Goal: Find specific page/section: Find specific page/section

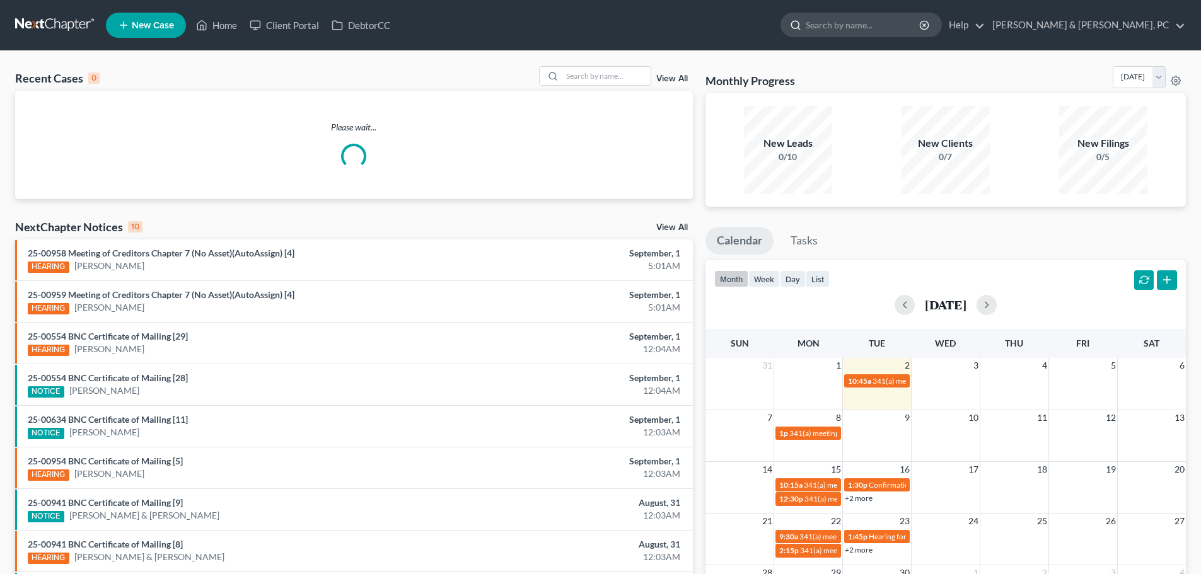
click at [921, 27] on input "search" at bounding box center [863, 24] width 115 height 23
click at [393, 22] on link "DebtorCC" at bounding box center [360, 25] width 71 height 23
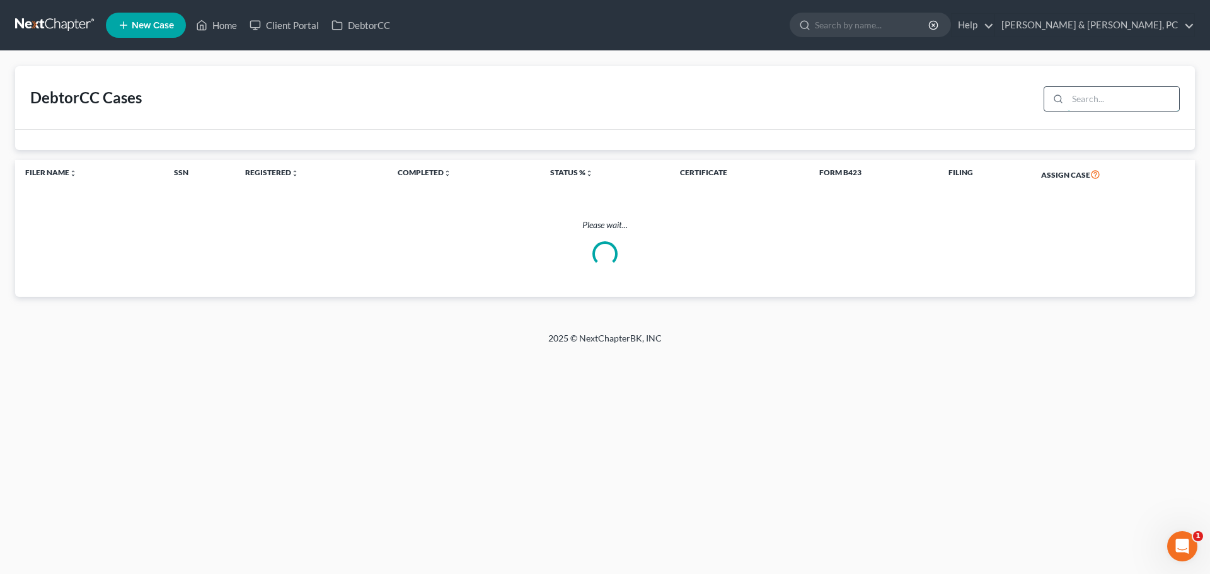
click at [1081, 98] on input "search" at bounding box center [1124, 99] width 112 height 24
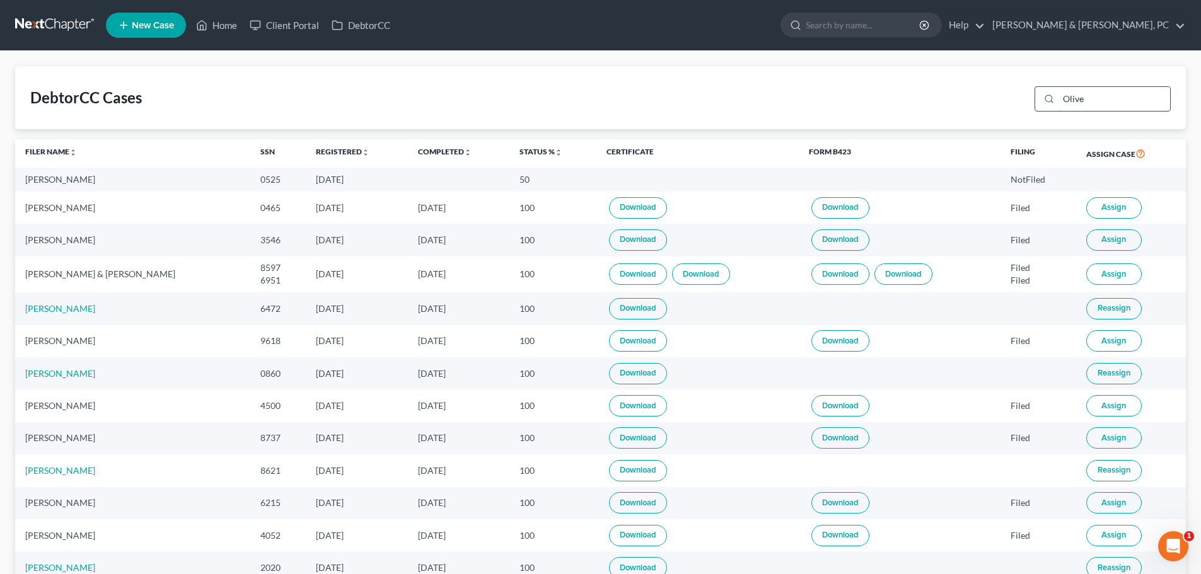
type input "Oliver"
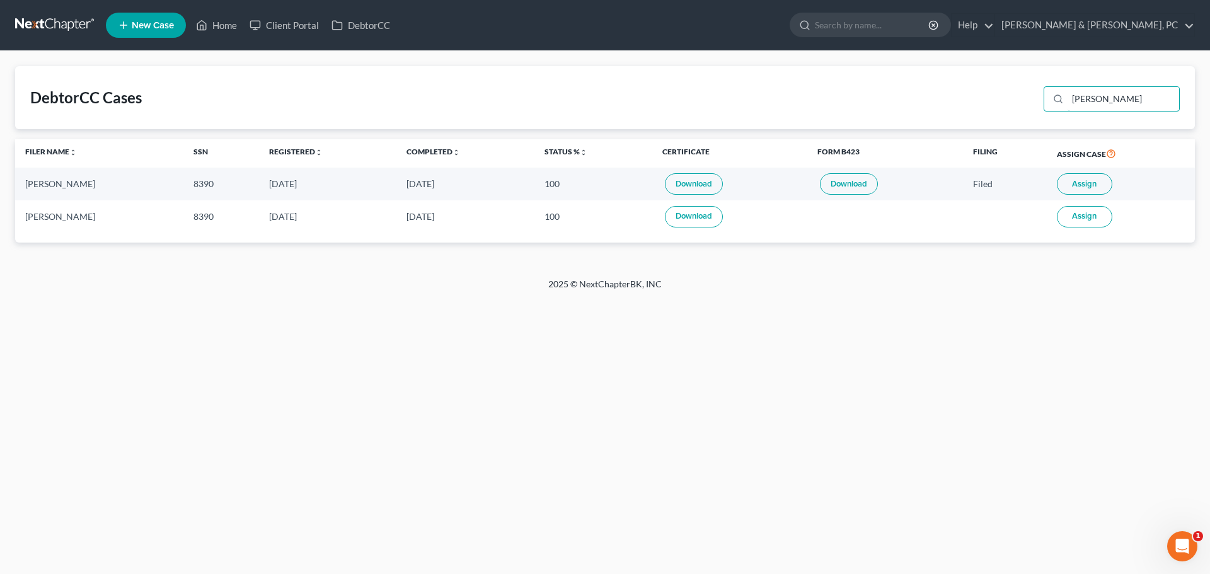
drag, startPoint x: 1116, startPoint y: 106, endPoint x: 1028, endPoint y: 96, distance: 88.2
click at [1028, 96] on div "DebtorCC Cases Oliver" at bounding box center [605, 97] width 1180 height 63
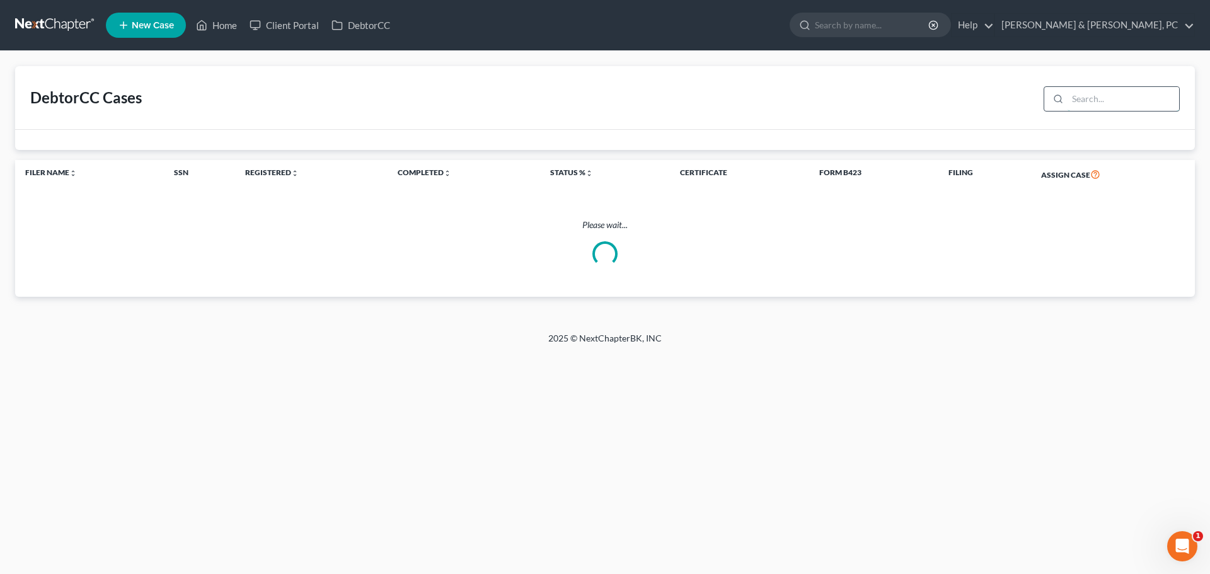
click at [1108, 102] on input "search" at bounding box center [1124, 99] width 112 height 24
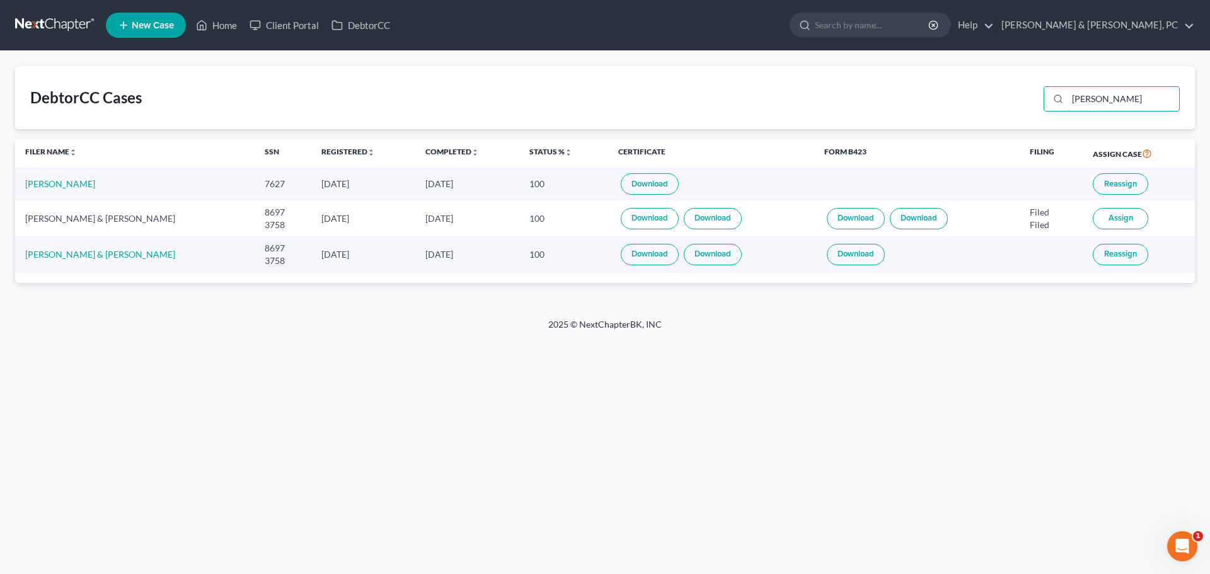
drag, startPoint x: 1117, startPoint y: 104, endPoint x: 922, endPoint y: 115, distance: 195.1
click at [922, 114] on div "DebtorCC Cases Davis" at bounding box center [605, 97] width 1180 height 63
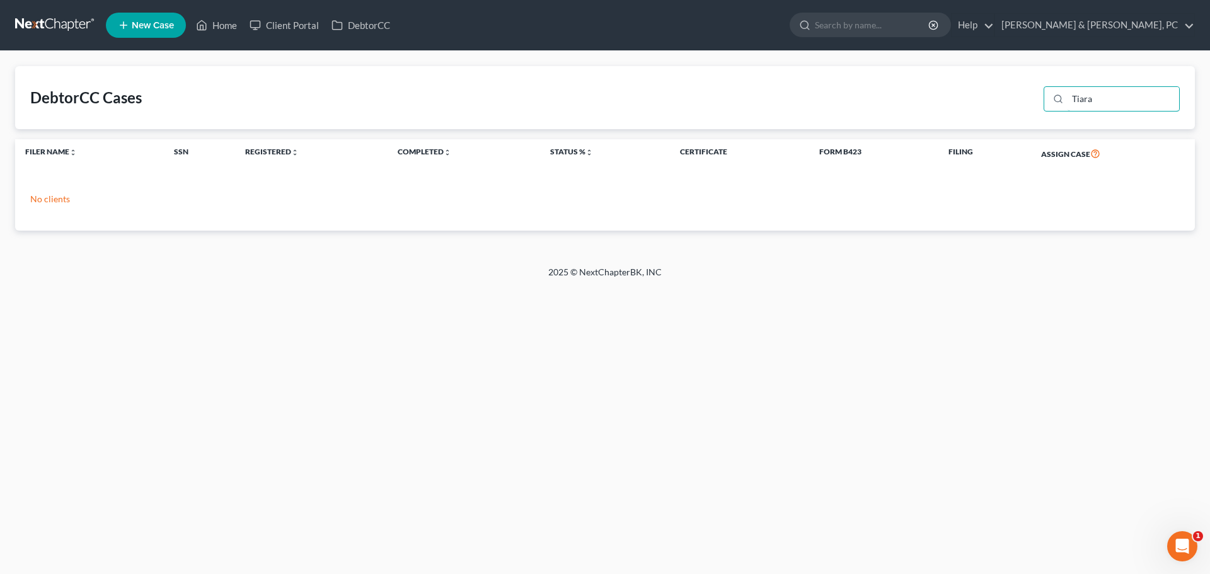
type input "Tiara"
